Goal: Task Accomplishment & Management: Use online tool/utility

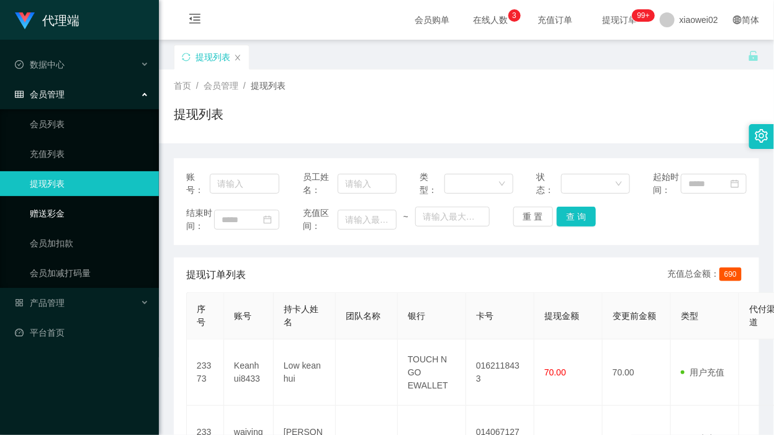
scroll to position [155, 0]
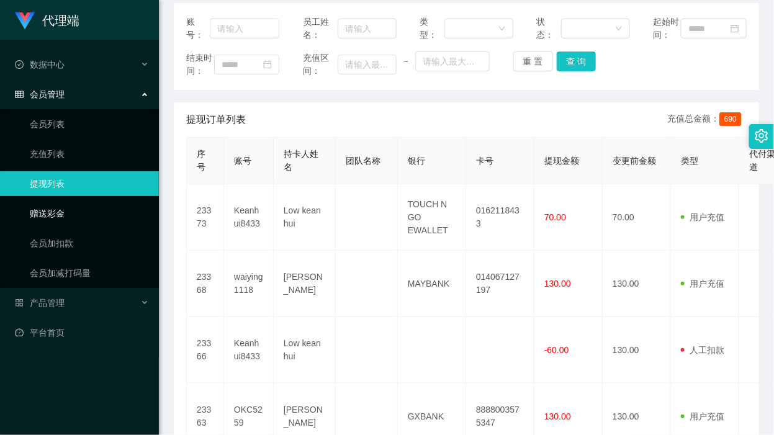
click at [100, 209] on link "赠送彩金" at bounding box center [89, 213] width 119 height 25
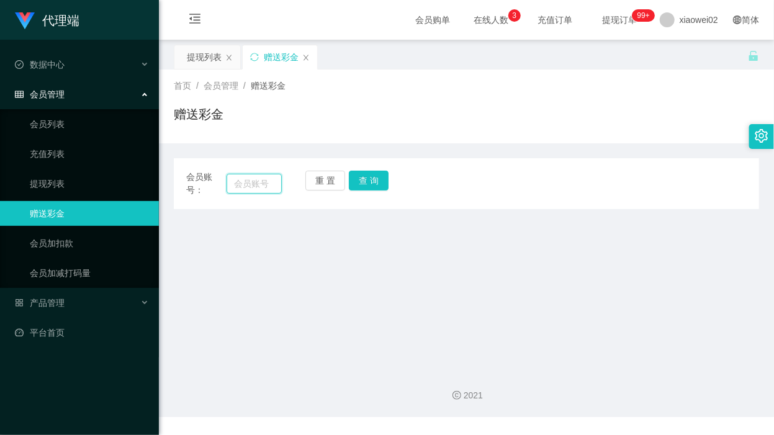
drag, startPoint x: 252, startPoint y: 181, endPoint x: 271, endPoint y: 181, distance: 19.2
click at [252, 181] on input "text" at bounding box center [254, 184] width 55 height 20
paste input "Ace1234564"
type input "Ace1234564"
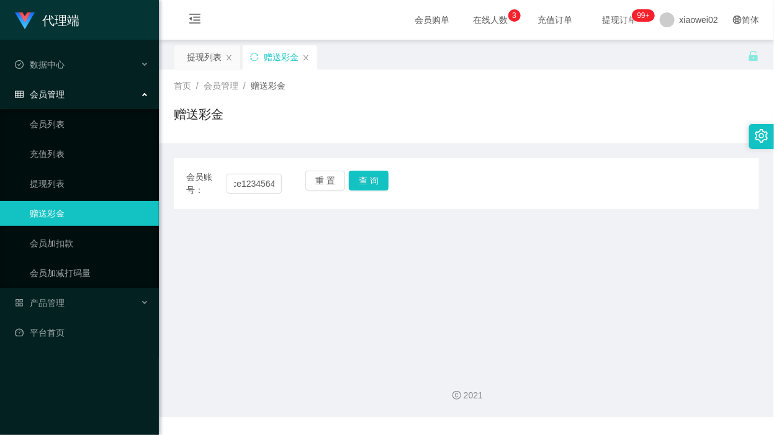
click at [346, 184] on div "重 置 查 询" at bounding box center [353, 184] width 96 height 26
click at [357, 188] on button "查 询" at bounding box center [369, 181] width 40 height 20
drag, startPoint x: 336, startPoint y: 174, endPoint x: 281, endPoint y: 182, distance: 56.4
click at [336, 174] on button "重 置" at bounding box center [325, 181] width 40 height 20
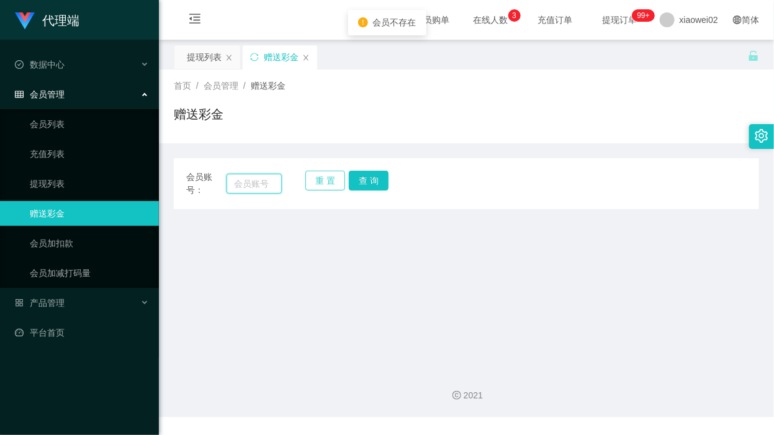
drag, startPoint x: 261, startPoint y: 182, endPoint x: 330, endPoint y: 182, distance: 68.9
click at [261, 182] on input "text" at bounding box center [254, 184] width 55 height 20
paste input "Ace1234564"
type input "Ace1234564"
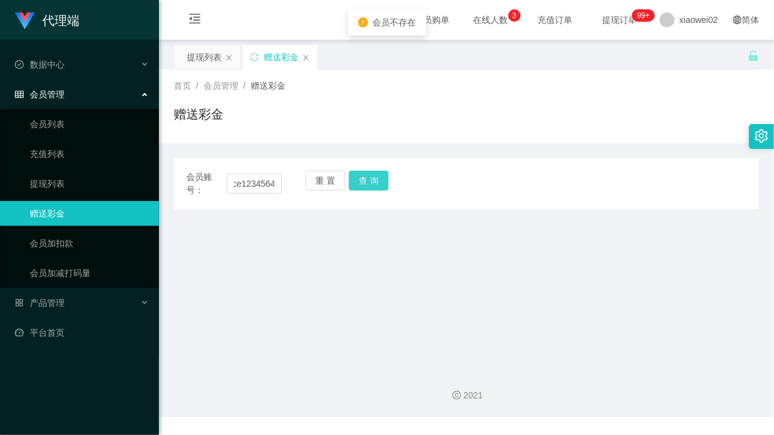
click at [379, 179] on button "查 询" at bounding box center [369, 181] width 40 height 20
click at [374, 181] on button "查 询" at bounding box center [369, 181] width 40 height 20
click at [377, 181] on div "重 置 查 询" at bounding box center [353, 184] width 96 height 26
drag, startPoint x: 495, startPoint y: 128, endPoint x: 398, endPoint y: 145, distance: 98.3
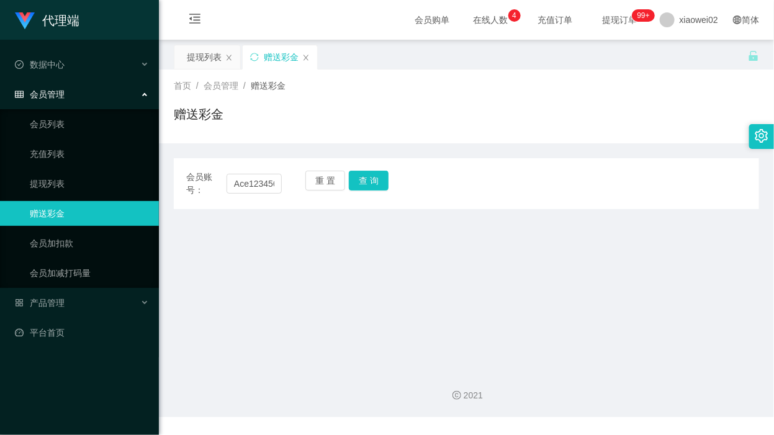
click at [497, 126] on div "赠送彩金" at bounding box center [466, 119] width 585 height 29
click at [326, 183] on button "重 置" at bounding box center [325, 181] width 40 height 20
click at [367, 68] on div "提现列表 赠送彩金" at bounding box center [461, 66] width 574 height 43
click at [271, 181] on input "text" at bounding box center [254, 184] width 55 height 20
paste input "Ace1234564"
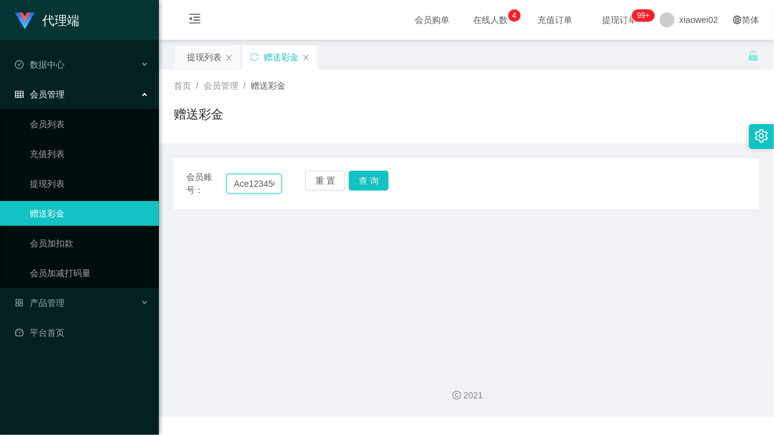
scroll to position [0, 7]
type input "Ace1234564"
click at [364, 193] on div "重 置 查 询" at bounding box center [353, 184] width 96 height 26
click at [367, 181] on button "查 询" at bounding box center [369, 181] width 40 height 20
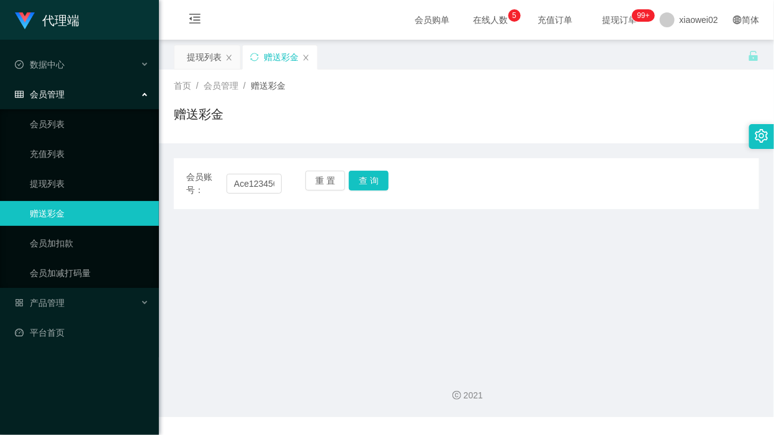
click at [469, 314] on main "关闭左侧 关闭右侧 关闭其它 刷新页面 提现列表 赠送彩金 首页 / 会员管理 / 赠送彩金 / 赠送彩金 会员账号： Ace1234564 重 置 查 询 …" at bounding box center [466, 200] width 615 height 320
click at [73, 325] on link "平台首页" at bounding box center [82, 332] width 134 height 25
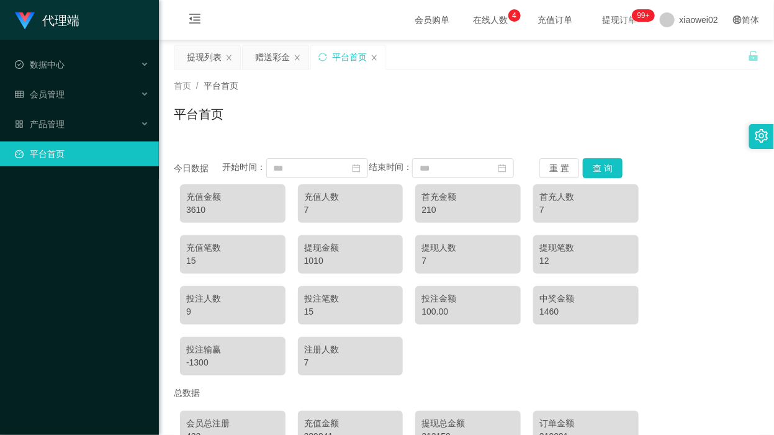
click at [490, 377] on div "充值金额 3610 充值人数 7 首充金额 210 首充人数 7 充值笔数 15 提现金额 1010 提现人数 7 提现笔数 12 投注人数 9 投注笔数 1…" at bounding box center [466, 280] width 585 height 204
click at [469, 128] on div "平台首页" at bounding box center [466, 119] width 585 height 29
click at [565, 128] on div "平台首页" at bounding box center [466, 119] width 585 height 29
click at [91, 101] on div "会员管理" at bounding box center [79, 94] width 159 height 25
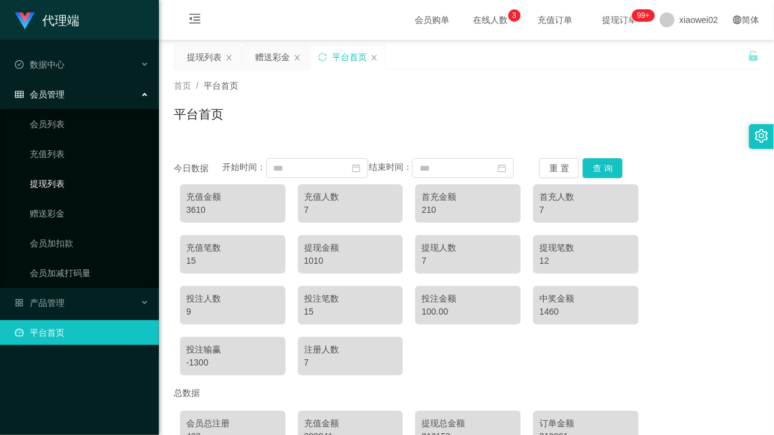
click at [72, 188] on link "提现列表" at bounding box center [89, 183] width 119 height 25
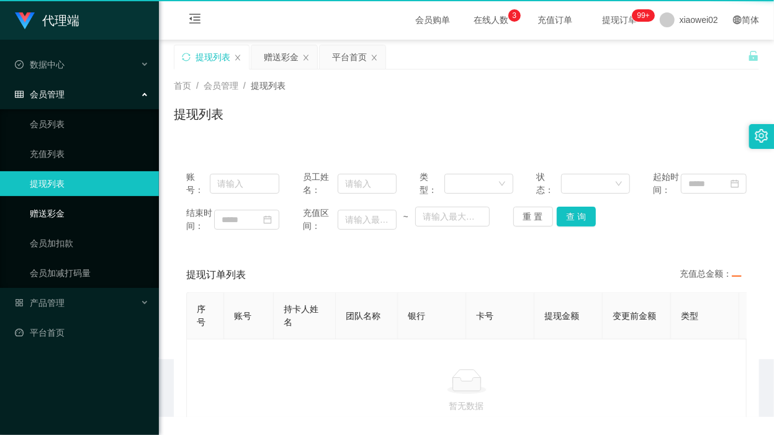
click at [66, 211] on link "赠送彩金" at bounding box center [89, 213] width 119 height 25
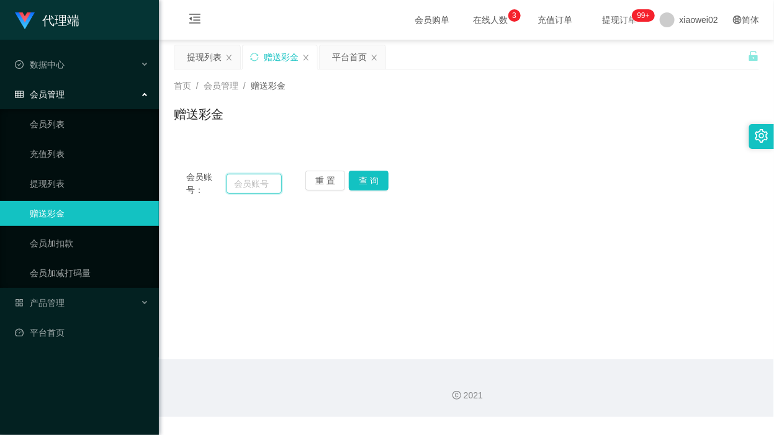
click at [259, 188] on input "text" at bounding box center [254, 184] width 55 height 20
paste input "Ace123456"
type input "Ace123456"
click at [374, 181] on button "查 询" at bounding box center [369, 181] width 40 height 20
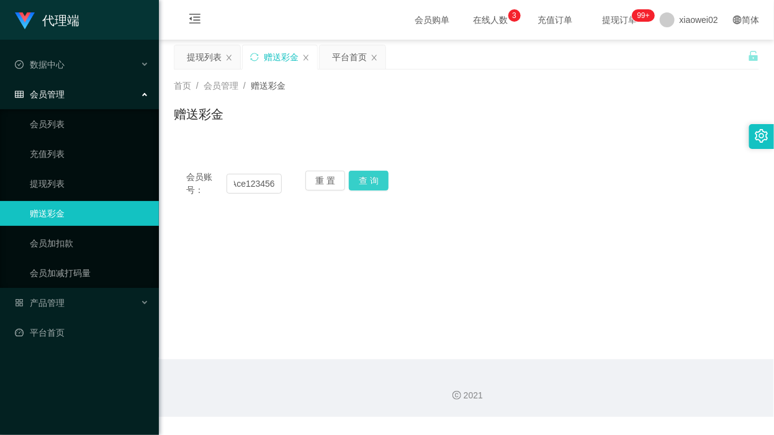
scroll to position [0, 0]
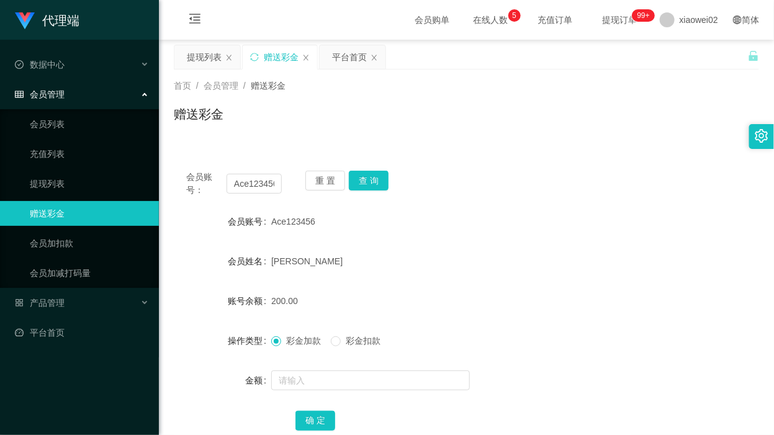
drag, startPoint x: 529, startPoint y: 153, endPoint x: 405, endPoint y: 146, distance: 123.7
click at [514, 153] on div "会员账号： Ace123456 重 置 查 询 会员账号 Ace123456 会员姓名 Wai Keat Lee 账号余额 200.00 操作类型 彩金加款 …" at bounding box center [466, 301] width 585 height 317
click at [66, 323] on link "平台首页" at bounding box center [82, 332] width 134 height 25
